Goal: Information Seeking & Learning: Learn about a topic

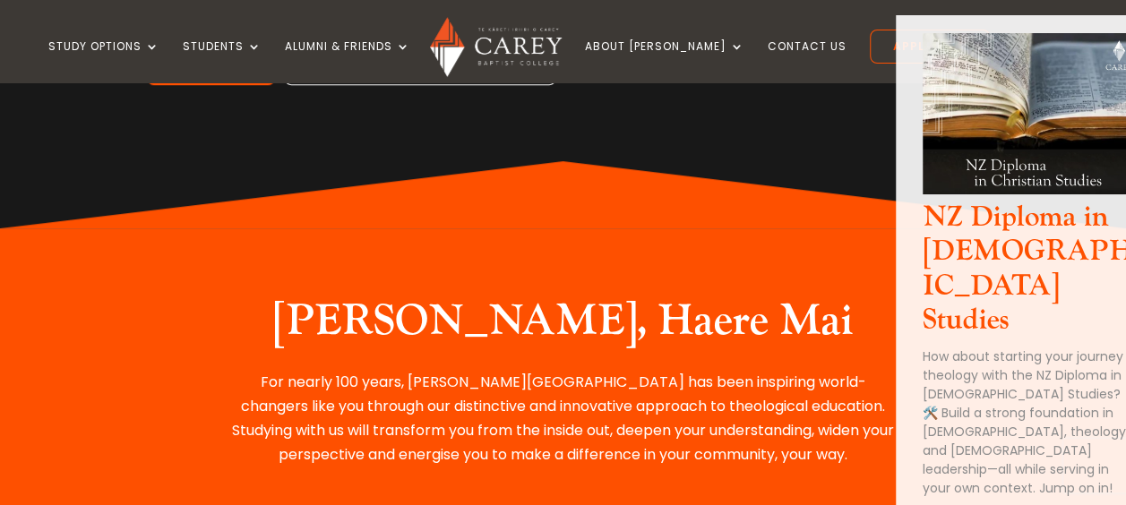
scroll to position [544, 0]
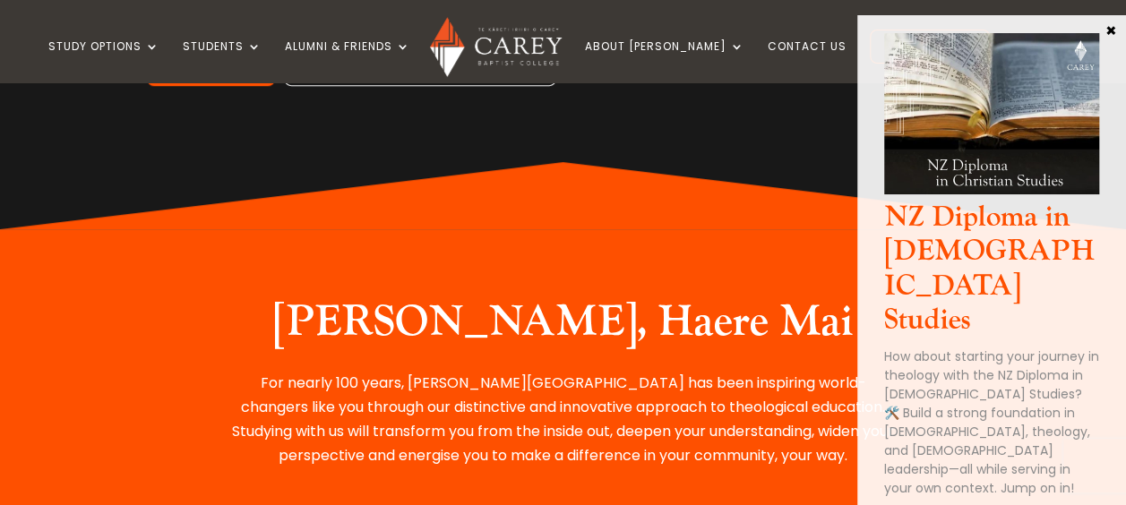
click at [1112, 30] on button "×" at bounding box center [1111, 29] width 18 height 16
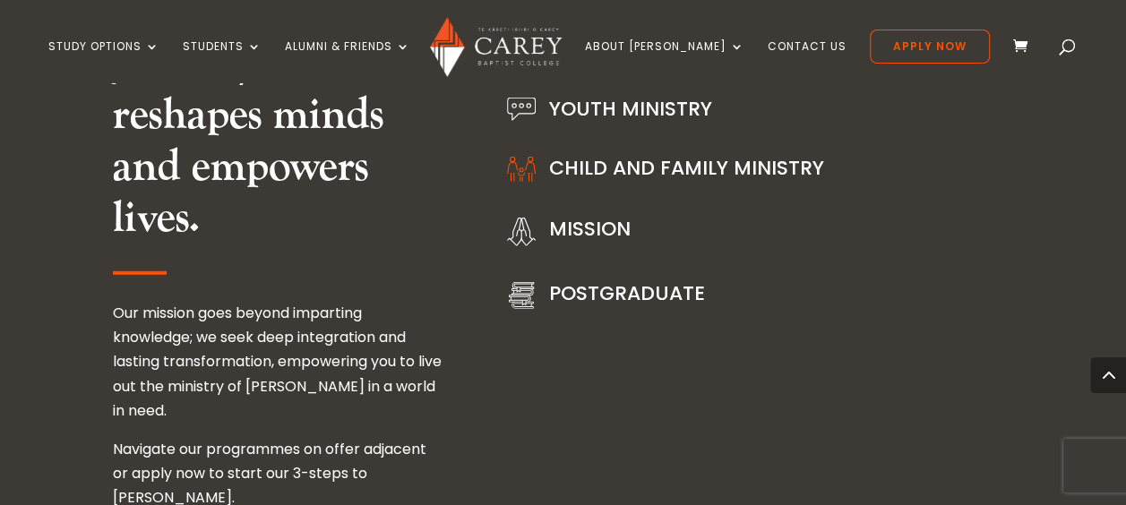
scroll to position [2421, 0]
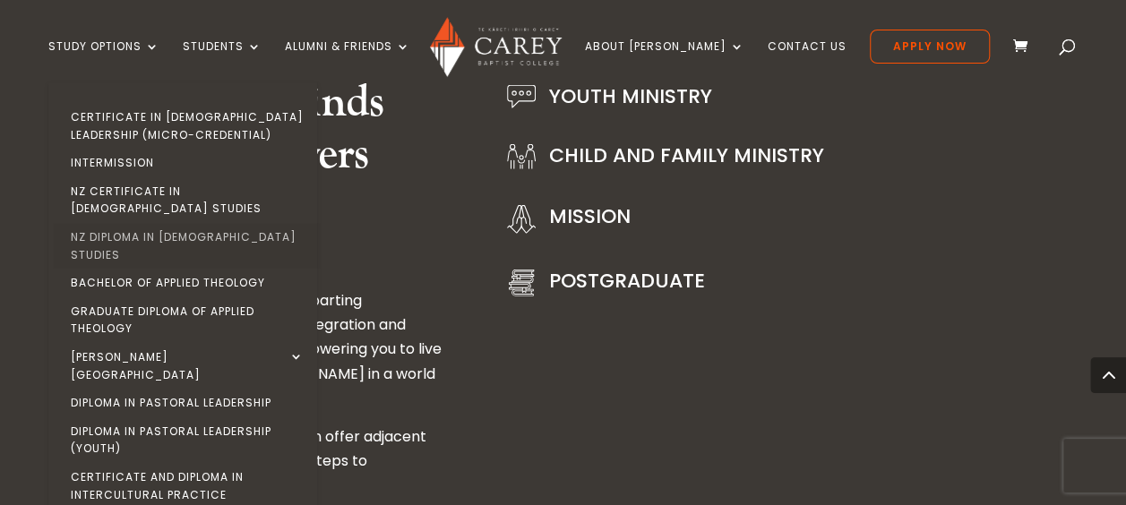
click at [168, 226] on link "NZ Diploma in [DEMOGRAPHIC_DATA] Studies" at bounding box center [187, 246] width 269 height 46
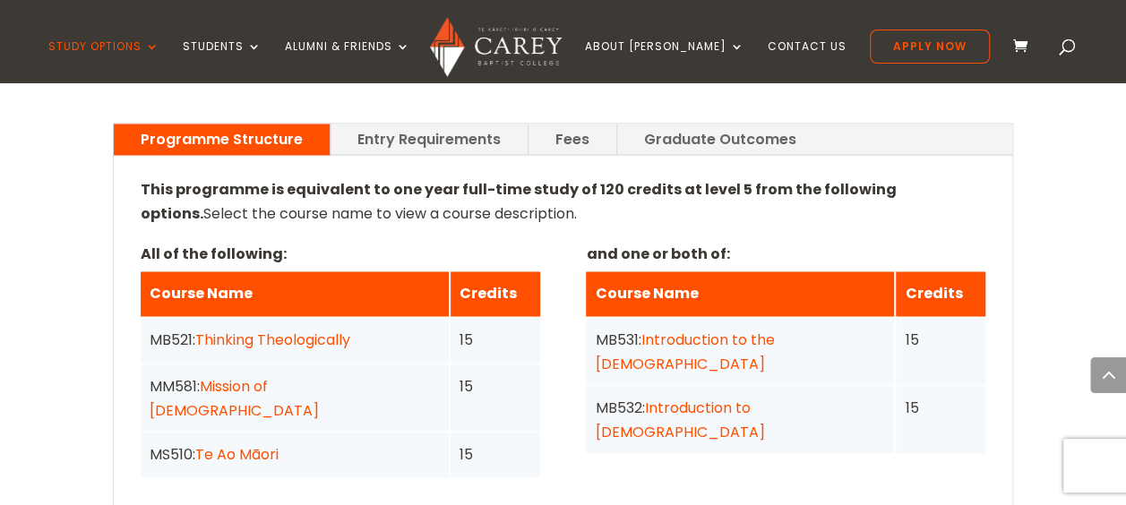
scroll to position [1421, 0]
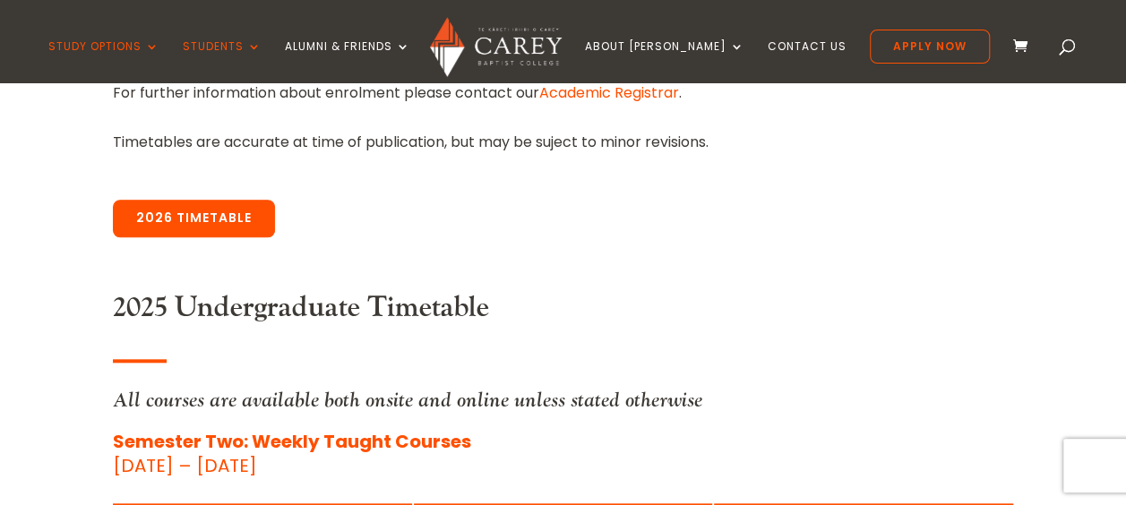
click at [184, 210] on link "2026 Timetable" at bounding box center [194, 219] width 162 height 38
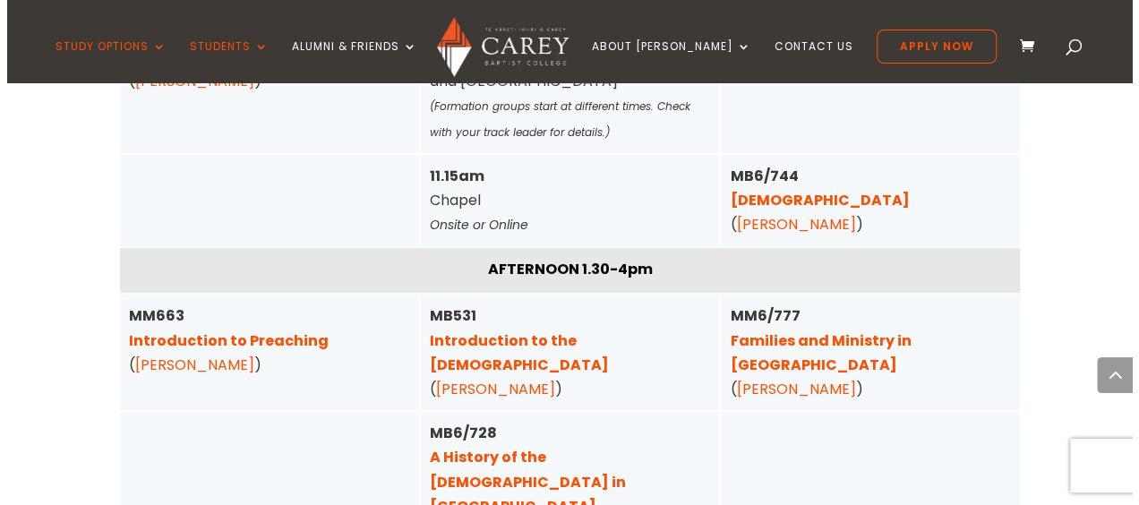
scroll to position [6326, 0]
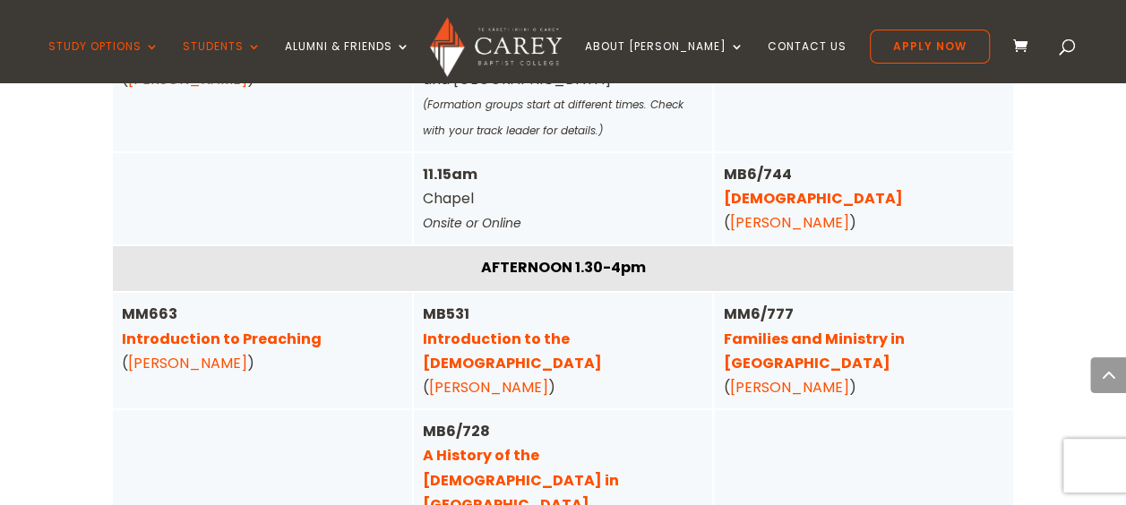
click at [833, 329] on link "Families and Ministry in Aotearoa" at bounding box center [813, 351] width 181 height 45
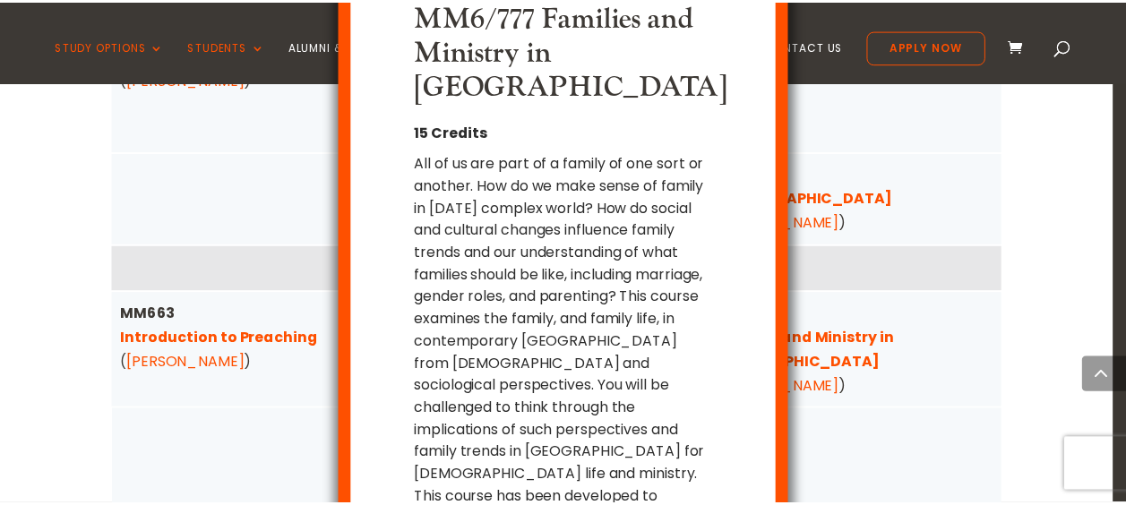
scroll to position [53, 0]
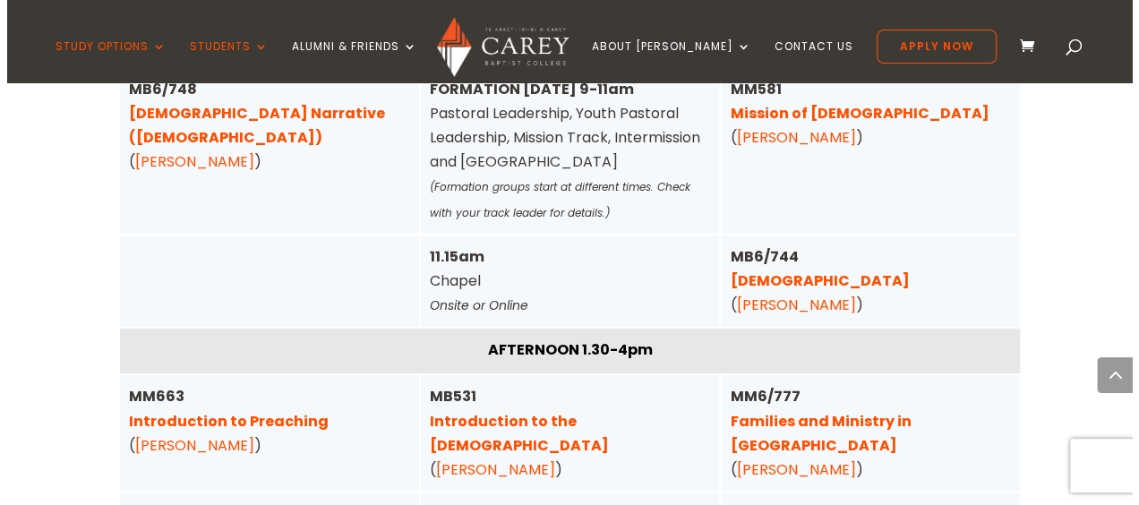
scroll to position [6272, 0]
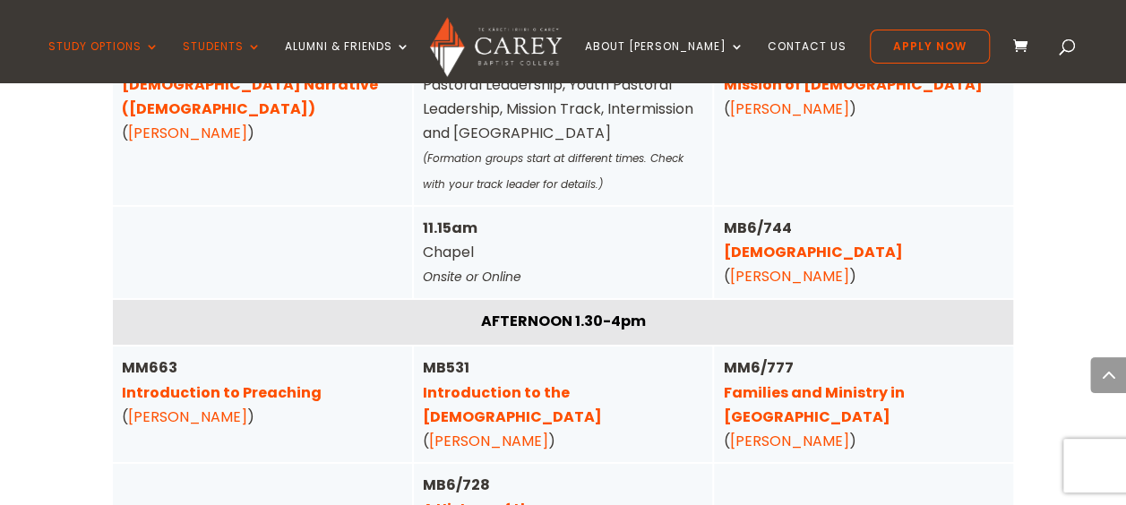
click at [266, 382] on link "Introduction to Preaching" at bounding box center [222, 392] width 200 height 21
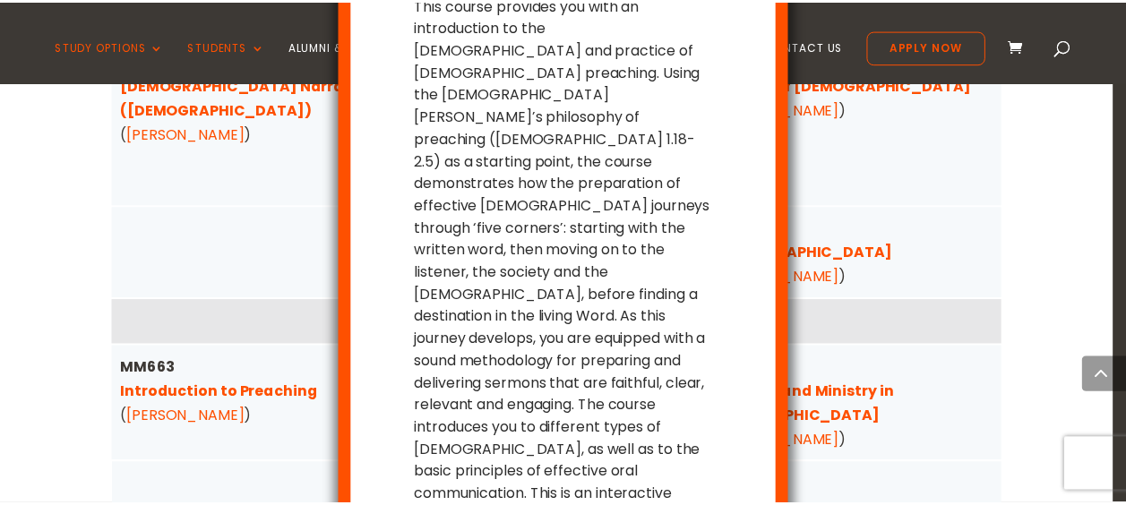
scroll to position [177, 0]
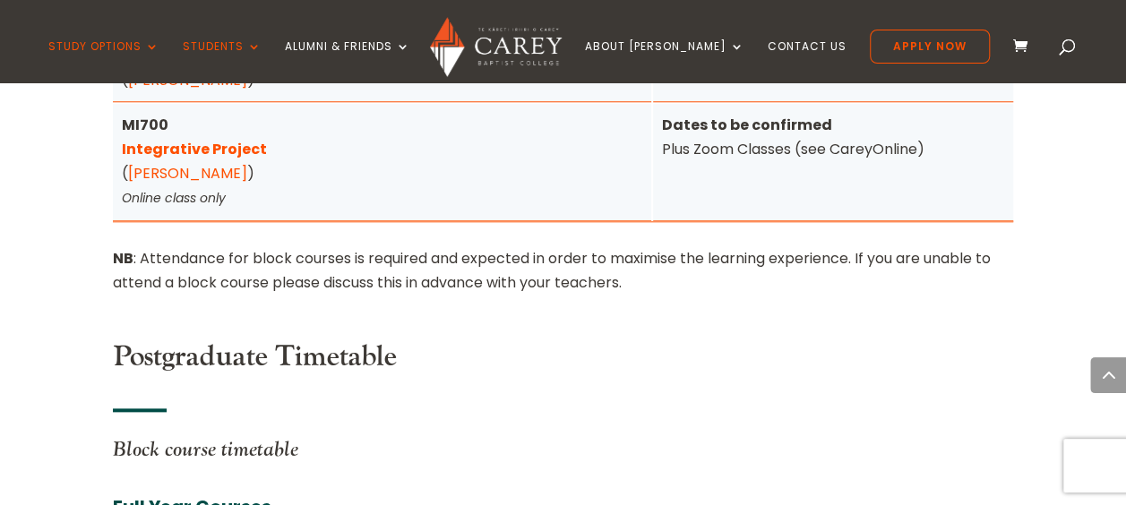
scroll to position [7573, 0]
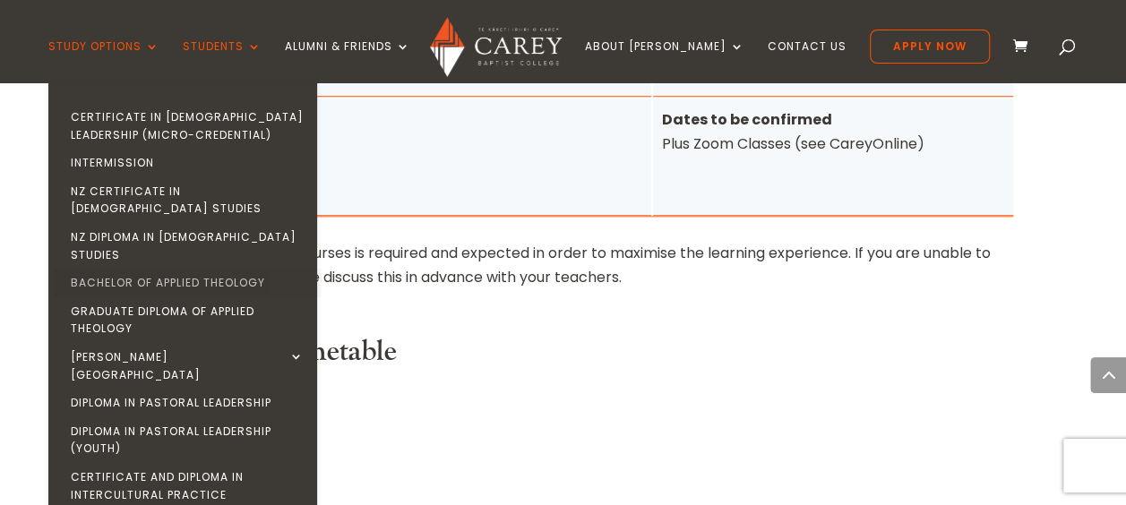
click at [181, 269] on link "Bachelor of Applied Theology" at bounding box center [187, 283] width 269 height 29
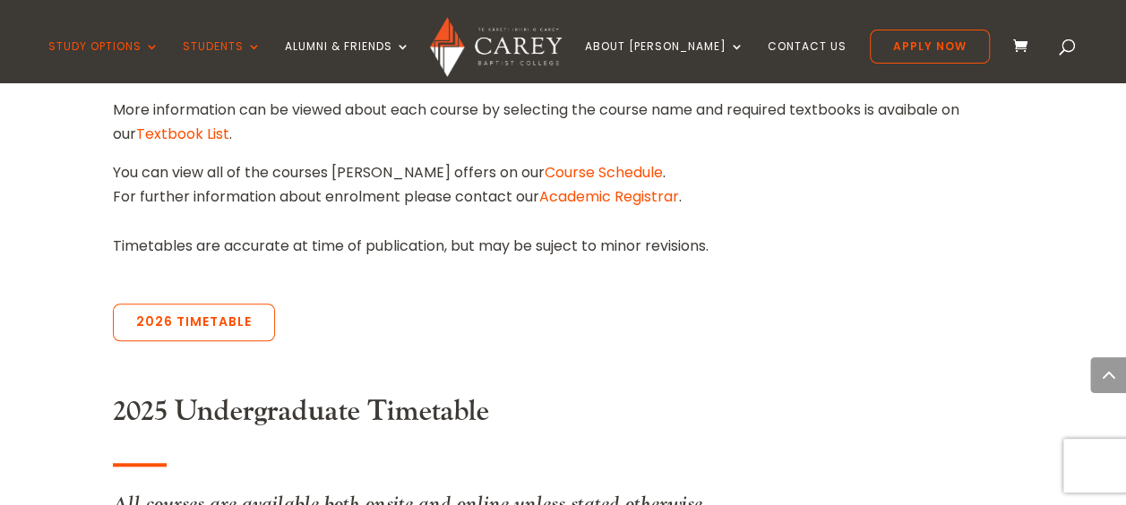
scroll to position [922, 0]
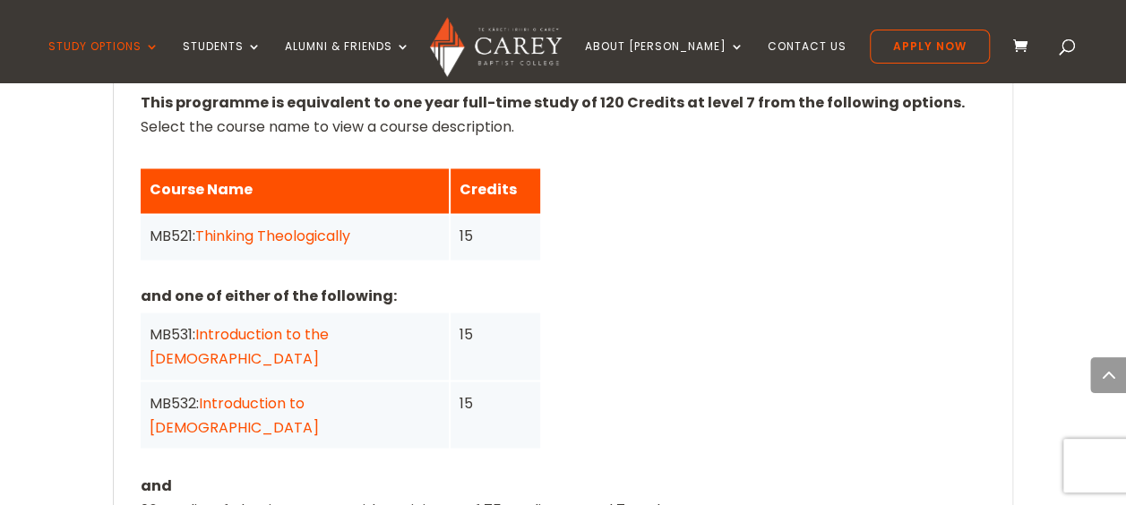
scroll to position [1439, 0]
